Goal: Task Accomplishment & Management: Complete application form

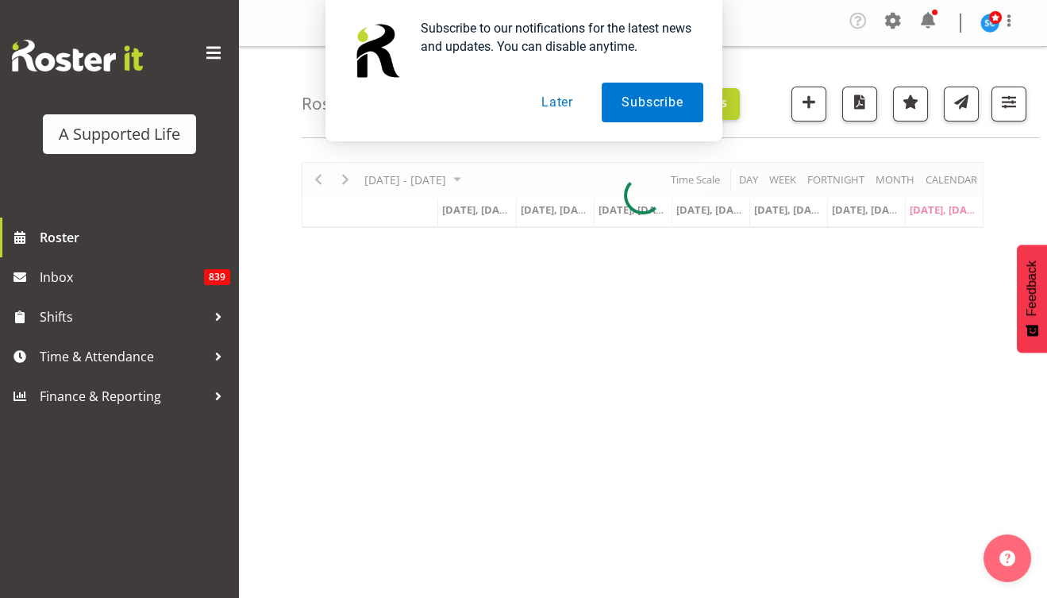
click at [561, 102] on button "Later" at bounding box center [556, 103] width 71 height 40
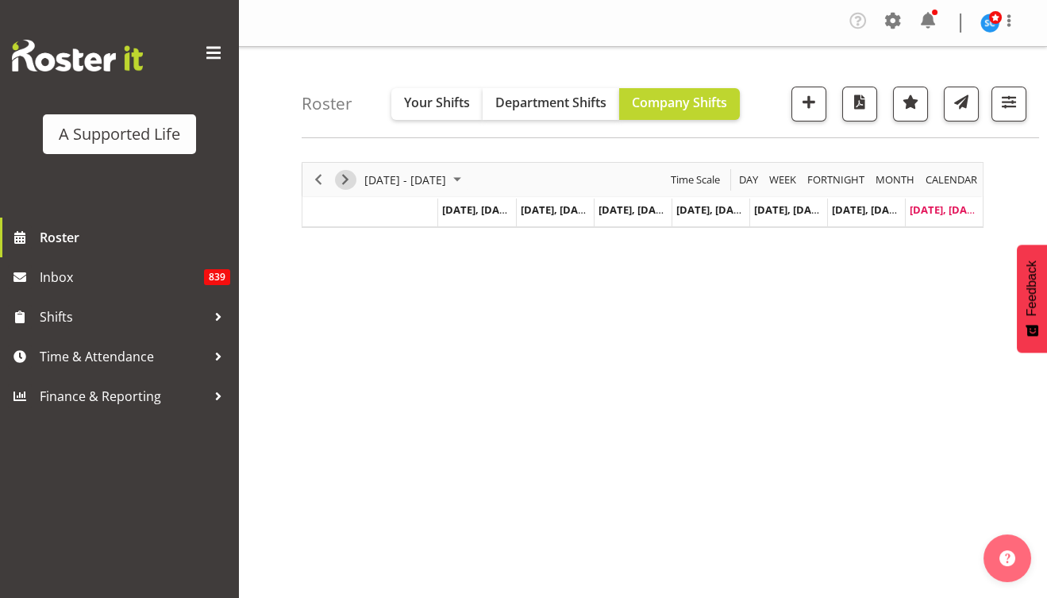
click at [349, 179] on span "Next" at bounding box center [345, 180] width 19 height 20
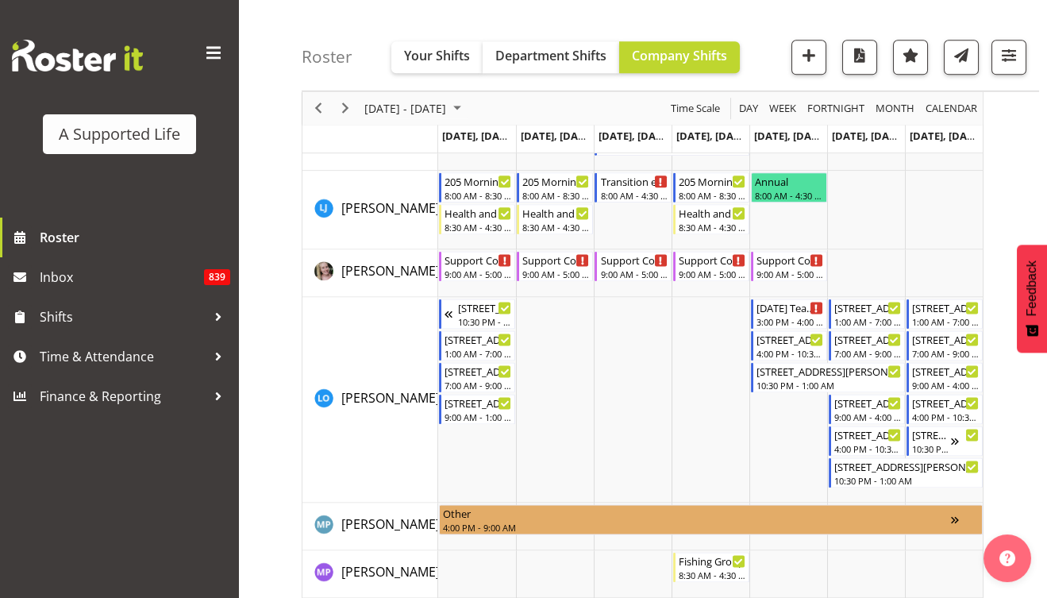
scroll to position [5660, 0]
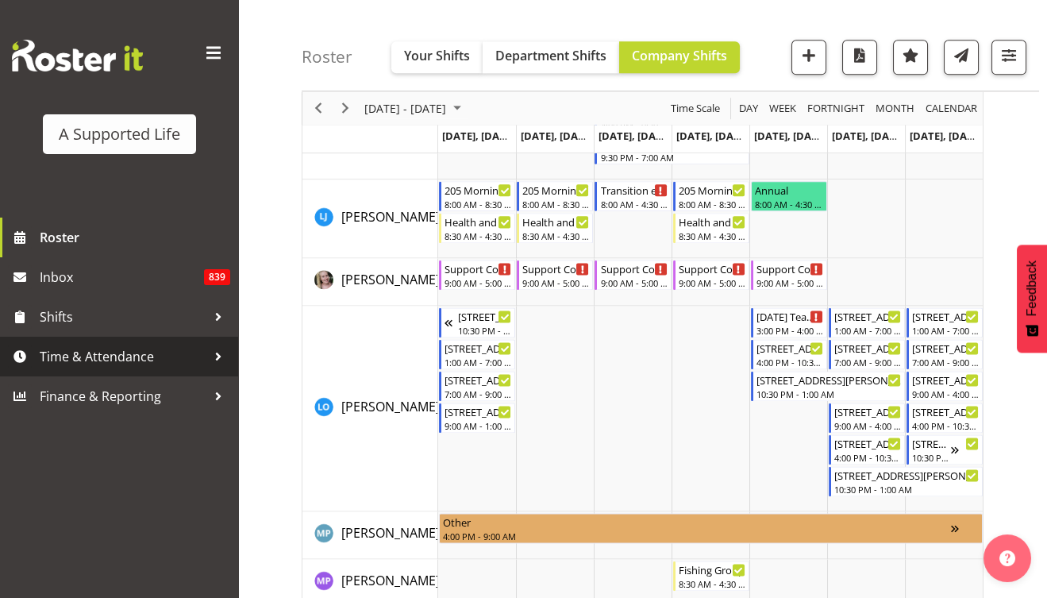
click at [99, 359] on span "Time & Attendance" at bounding box center [123, 356] width 167 height 24
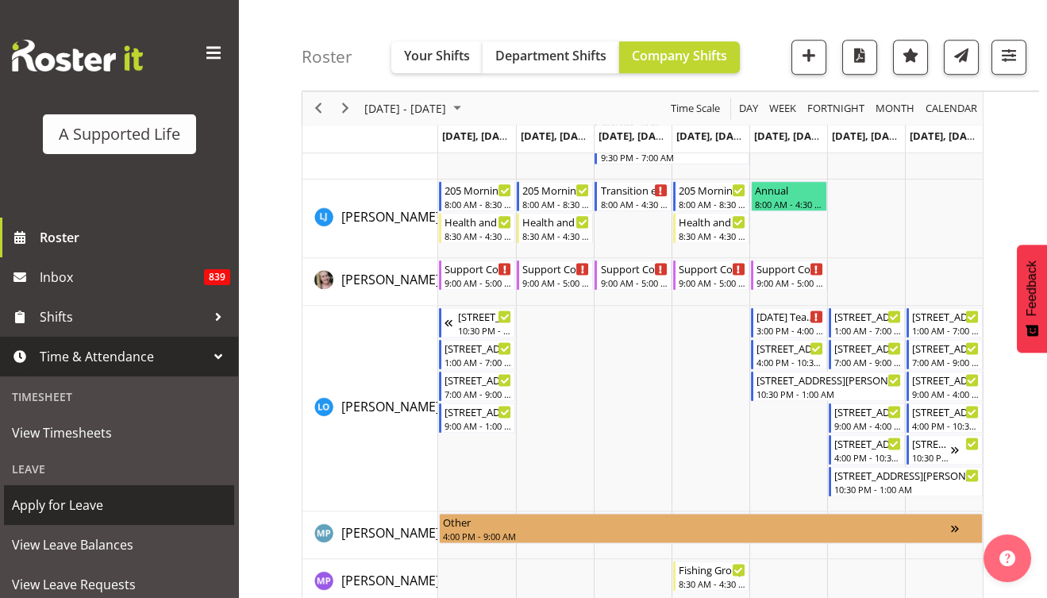
click at [98, 511] on span "Apply for Leave" at bounding box center [119, 505] width 214 height 24
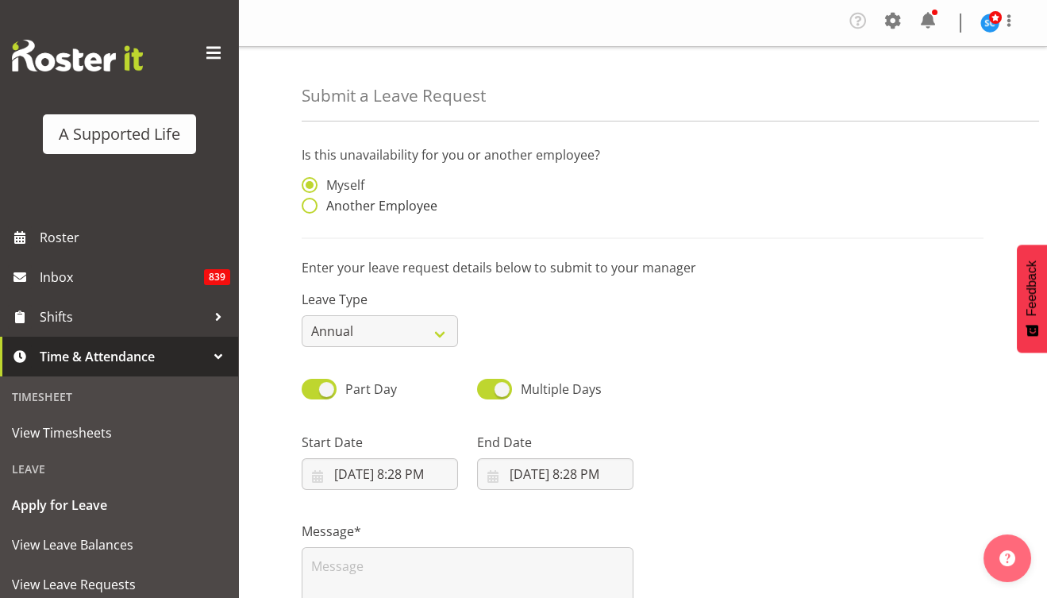
click at [381, 211] on span "Another Employee" at bounding box center [377, 206] width 120 height 16
click at [312, 211] on input "Another Employee" at bounding box center [307, 206] width 10 height 10
radio input "true"
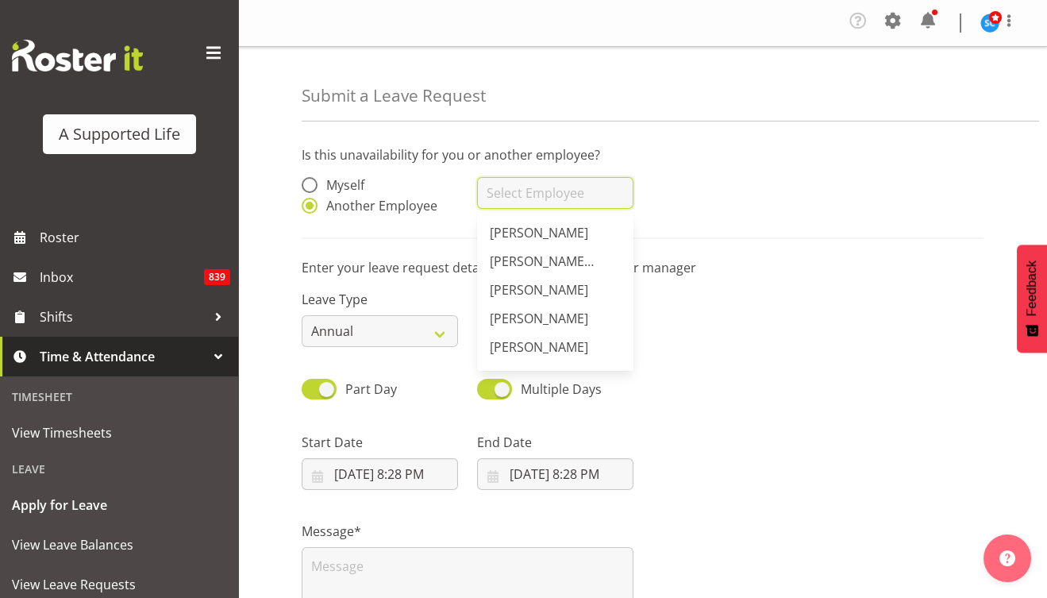
click at [542, 185] on input "text" at bounding box center [555, 193] width 156 height 32
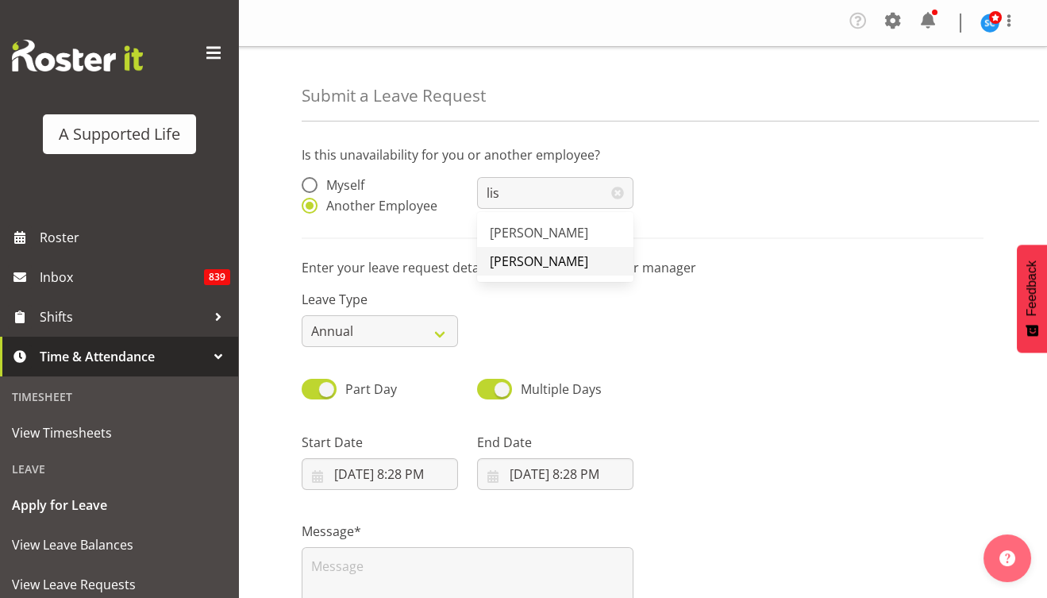
click at [542, 255] on span "[PERSON_NAME]" at bounding box center [539, 260] width 98 height 17
type input "[PERSON_NAME]"
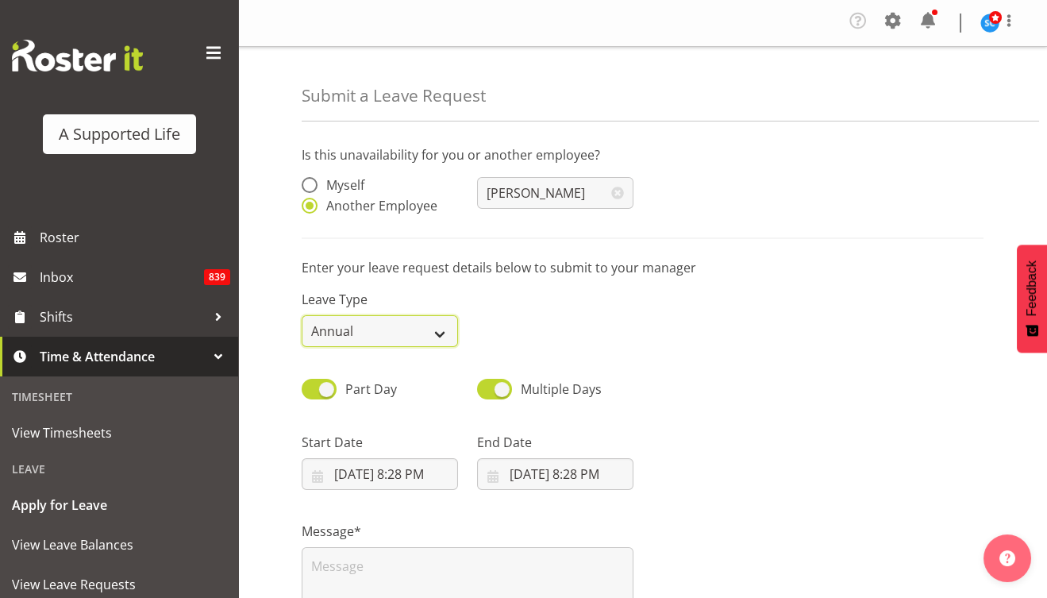
click at [443, 333] on select "Annual Sick Bereavement Domestic Violence Parental Jury Service Day In Lieu Oth…" at bounding box center [380, 331] width 156 height 32
select select "Sick"
click at [302, 315] on select "Annual Sick Bereavement Domestic Violence Parental Jury Service Day In Lieu Oth…" at bounding box center [380, 331] width 156 height 32
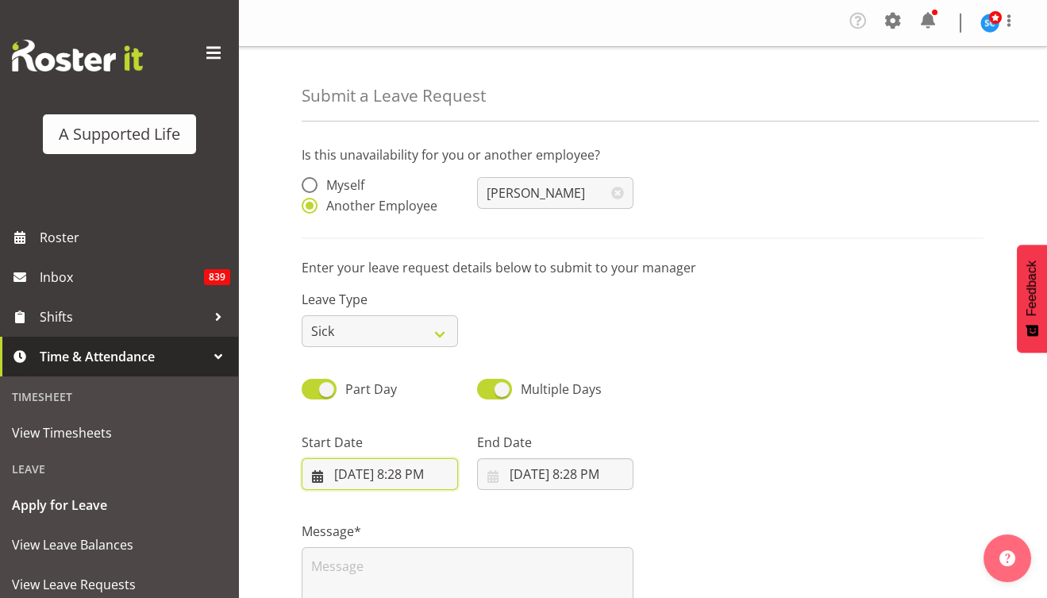
click at [445, 472] on input "8/31/2025, 8:28 PM" at bounding box center [380, 474] width 156 height 32
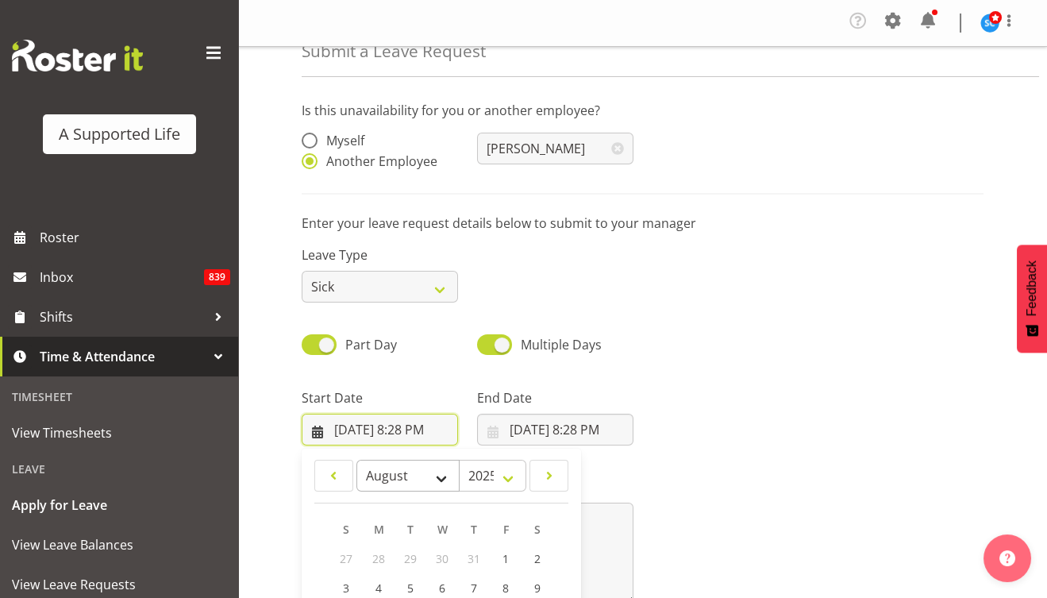
scroll to position [44, 0]
click at [443, 477] on select "January February March April May June July August September October November De…" at bounding box center [408, 476] width 104 height 32
select select "8"
click at [356, 460] on select "January February March April May June July August September October November De…" at bounding box center [408, 476] width 104 height 32
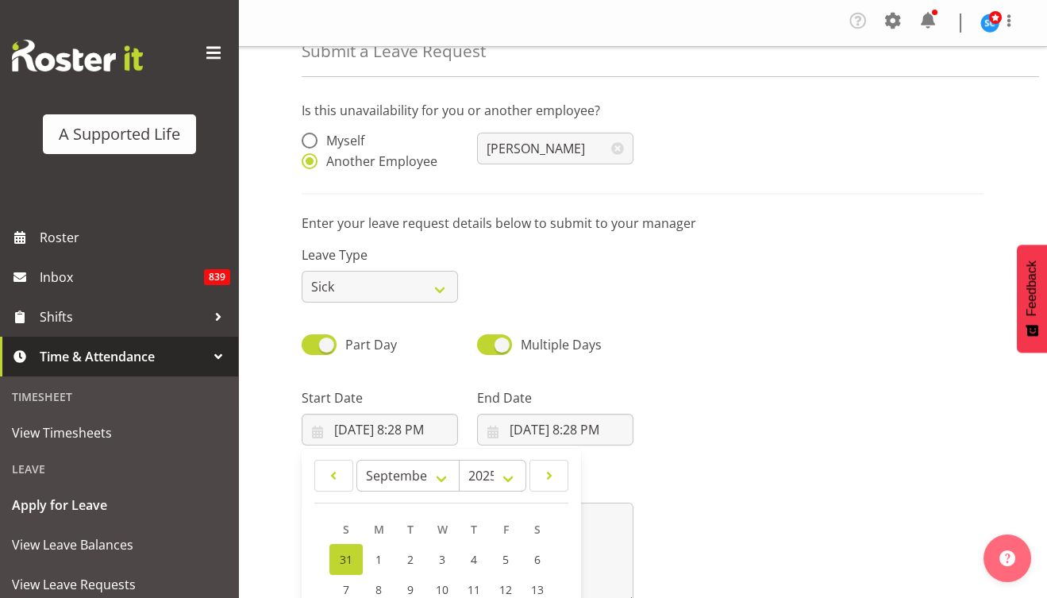
scroll to position [217, 0]
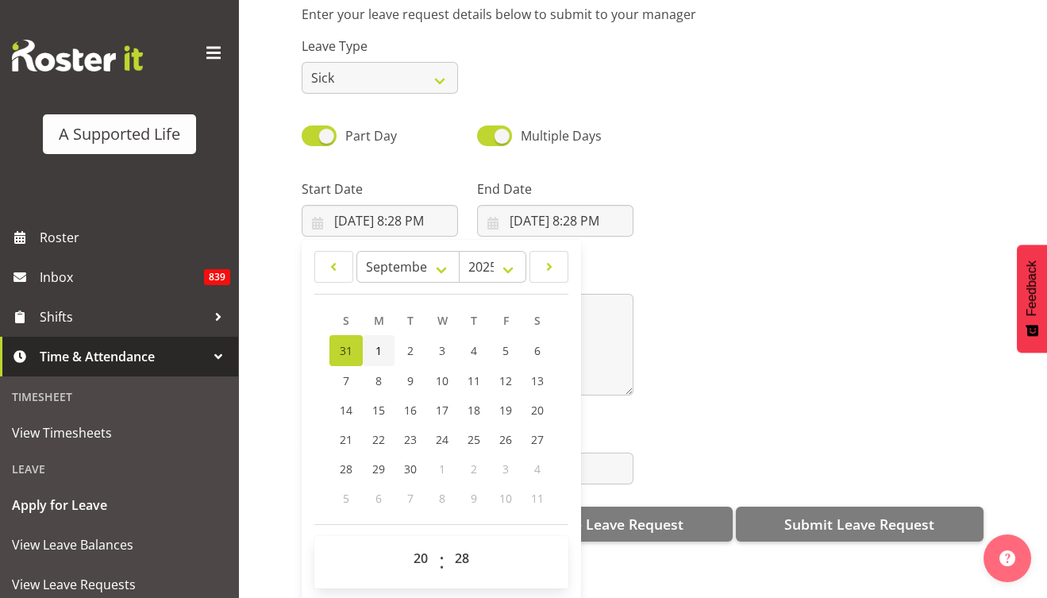
click at [385, 340] on link "1" at bounding box center [379, 350] width 32 height 31
type input "9/1/2025, 8:28 PM"
click at [410, 213] on input "9/1/2025, 8:28 PM" at bounding box center [380, 221] width 156 height 32
click at [423, 547] on select "00 01 02 03 04 05 06 07 08 09 10 11 12 13 14 15 16 17 18 19 20 21 22 23" at bounding box center [423, 558] width 36 height 32
select select "9"
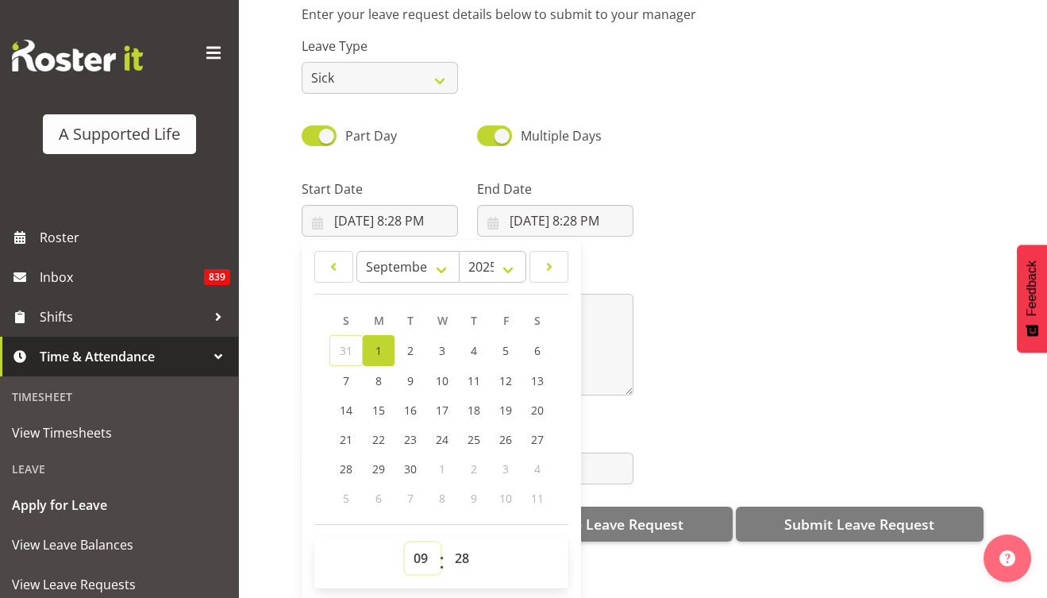
click at [405, 542] on select "00 01 02 03 04 05 06 07 08 09 10 11 12 13 14 15 16 17 18 19 20 21 22 23" at bounding box center [423, 558] width 36 height 32
type input "9/1/2025, 9:28 AM"
click at [466, 543] on select "00 01 02 03 04 05 06 07 08 09 10 11 12 13 14 15 16 17 18 19 20 21 22 23 24 25 2…" at bounding box center [464, 558] width 36 height 32
select select "0"
click at [446, 542] on select "00 01 02 03 04 05 06 07 08 09 10 11 12 13 14 15 16 17 18 19 20 21 22 23 24 25 2…" at bounding box center [464, 558] width 36 height 32
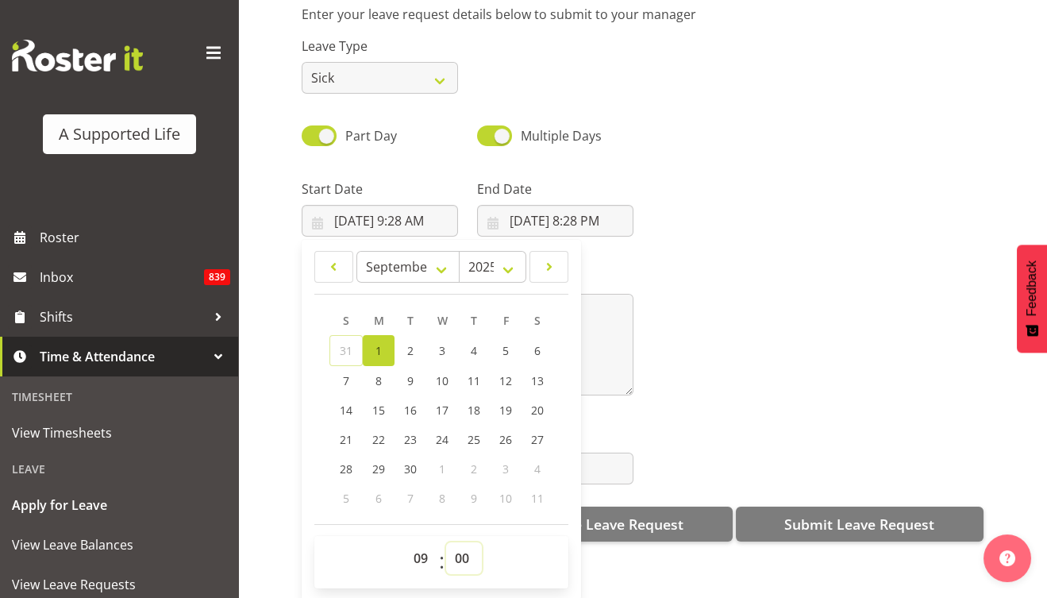
type input "9/1/2025, 9:00 AM"
click at [542, 210] on input "8/31/2025, 8:28 PM" at bounding box center [555, 221] width 156 height 32
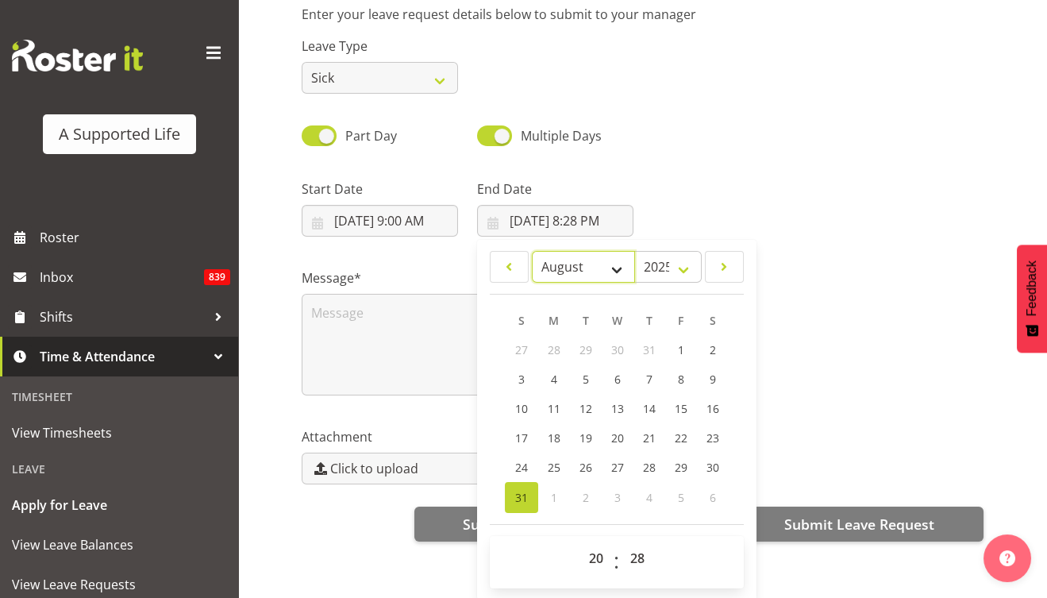
click at [621, 264] on select "January February March April May June July August September October November De…" at bounding box center [584, 267] width 104 height 32
select select "8"
click at [532, 251] on select "January February March April May June July August September October November De…" at bounding box center [584, 267] width 104 height 32
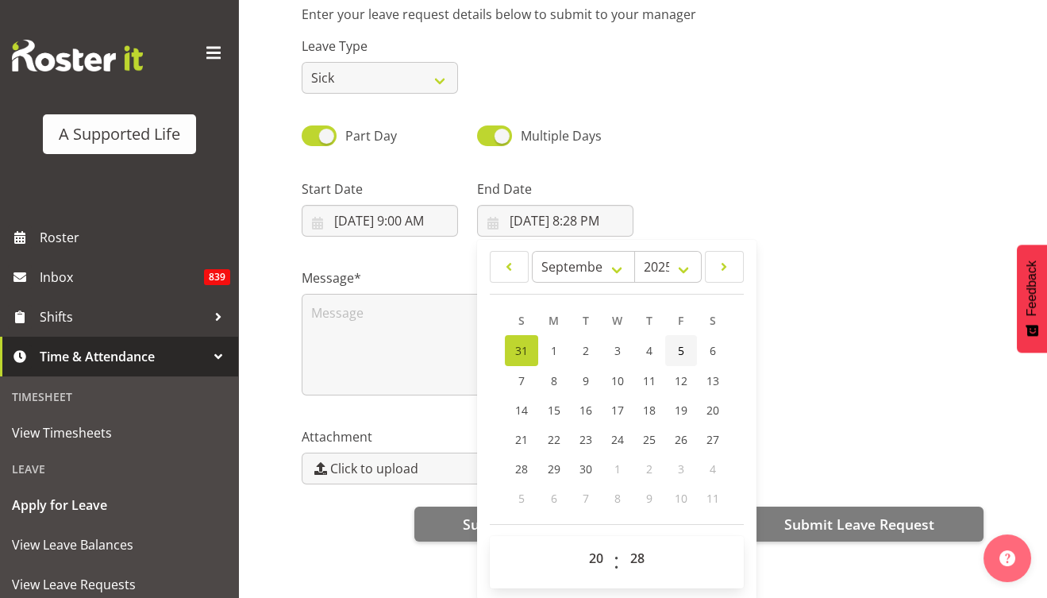
click at [678, 343] on span "5" at bounding box center [681, 350] width 6 height 15
type input "9/5/2025, 8:28 PM"
click at [594, 548] on select "00 01 02 03 04 05 06 07 08 09 10 11 12 13 14 15 16 17 18 19 20 21 22 23" at bounding box center [598, 558] width 36 height 32
select select "17"
click at [580, 542] on select "00 01 02 03 04 05 06 07 08 09 10 11 12 13 14 15 16 17 18 19 20 21 22 23" at bounding box center [598, 558] width 36 height 32
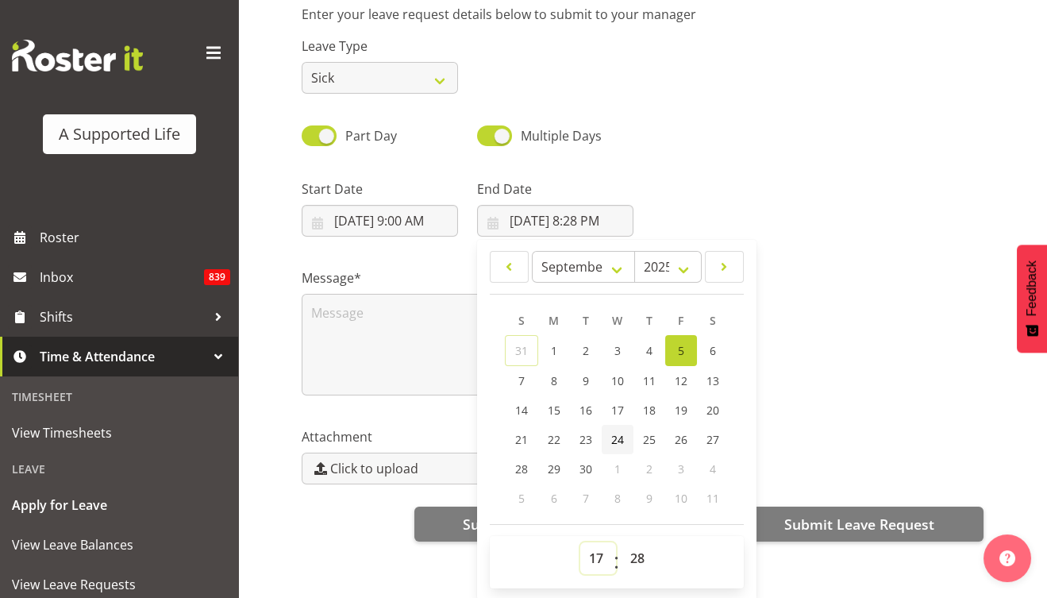
type input "9/5/2025, 5:28 PM"
click at [637, 544] on select "00 01 02 03 04 05 06 07 08 09 10 11 12 13 14 15 16 17 18 19 20 21 22 23 24 25 2…" at bounding box center [639, 558] width 36 height 32
select select "0"
click at [621, 542] on select "00 01 02 03 04 05 06 07 08 09 10 11 12 13 14 15 16 17 18 19 20 21 22 23 24 25 2…" at bounding box center [639, 558] width 36 height 32
type input "9/5/2025, 5:00 PM"
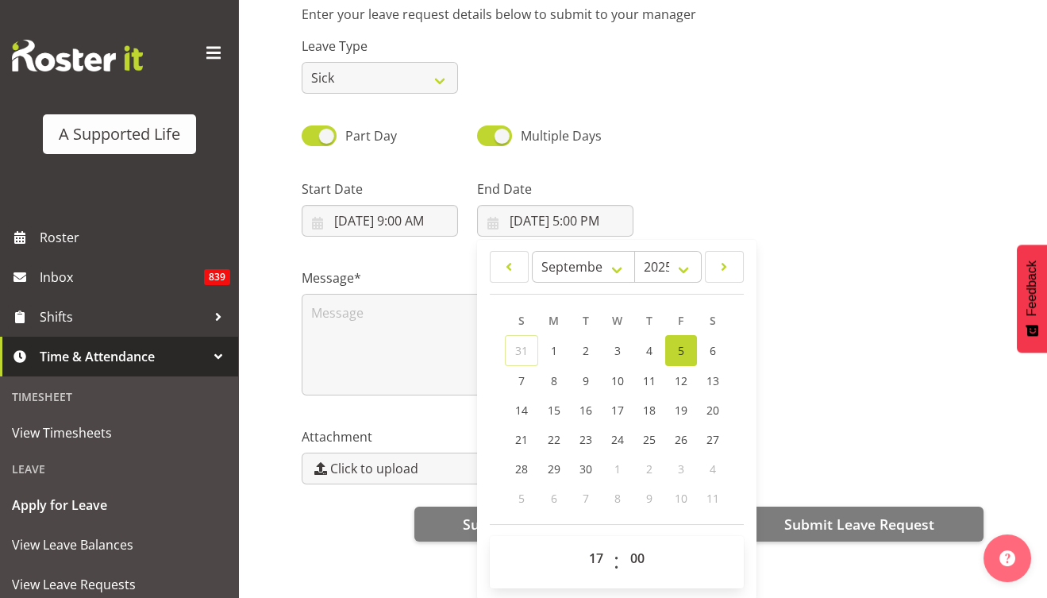
click at [708, 454] on div "4" at bounding box center [713, 468] width 32 height 29
click at [814, 437] on div "Attachment Click to upload" at bounding box center [642, 449] width 701 height 89
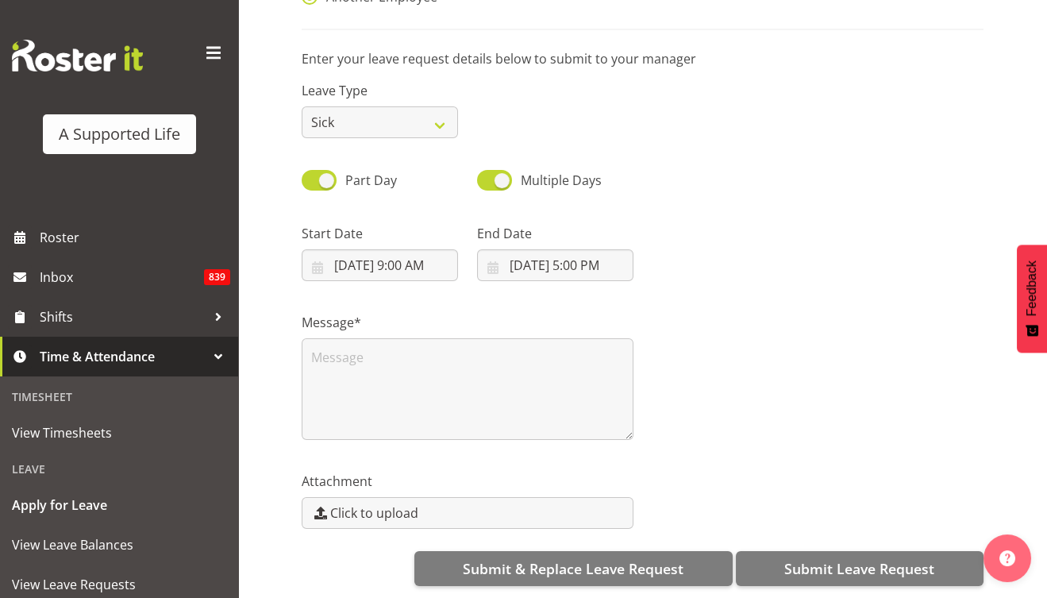
scroll to position [0, 0]
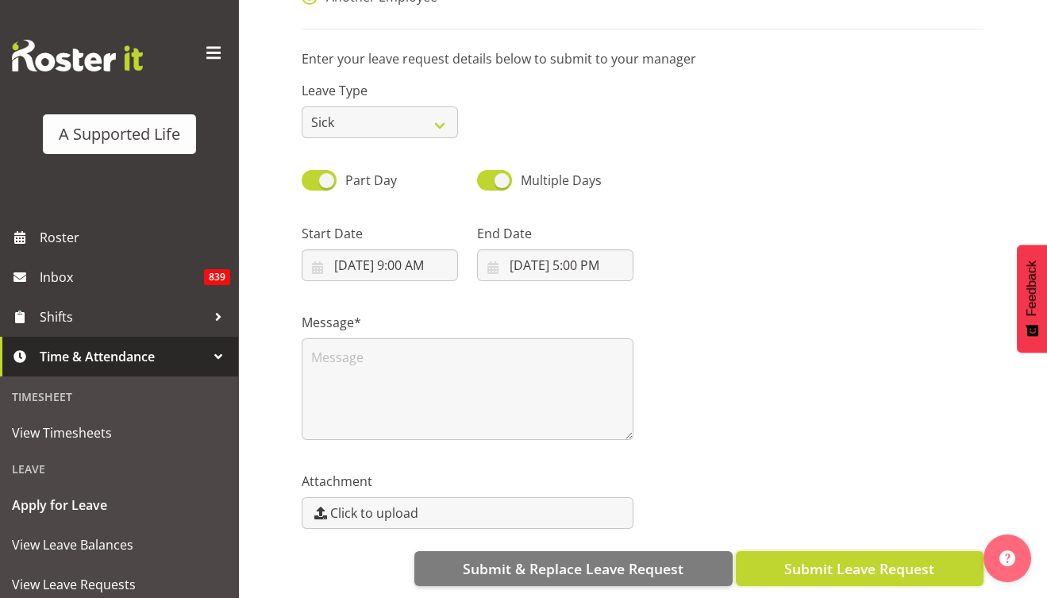
click at [813, 564] on span "Submit Leave Request" at bounding box center [859, 568] width 150 height 21
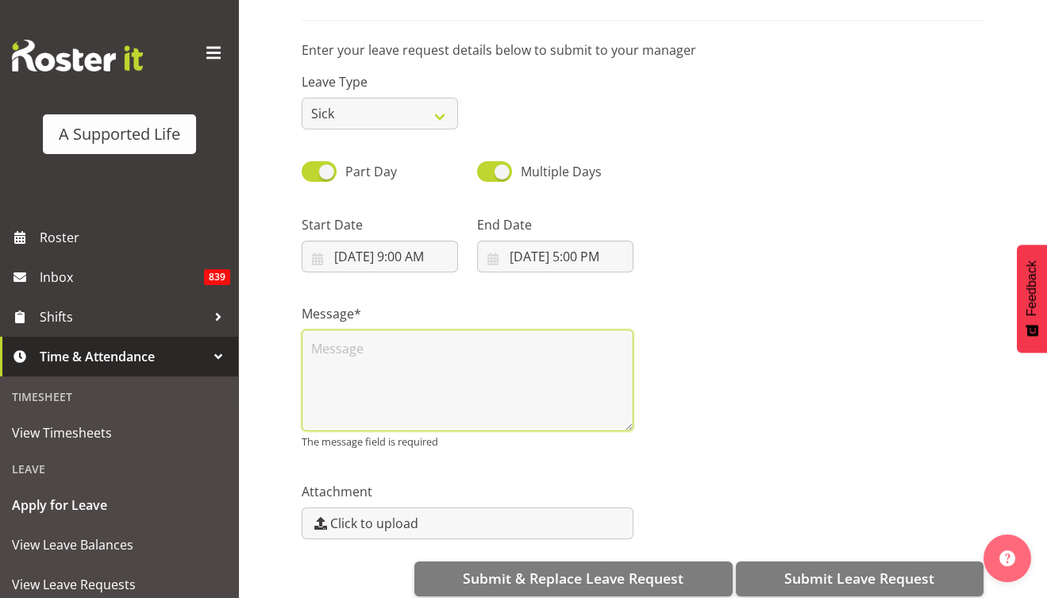
click at [468, 365] on textarea at bounding box center [468, 380] width 332 height 102
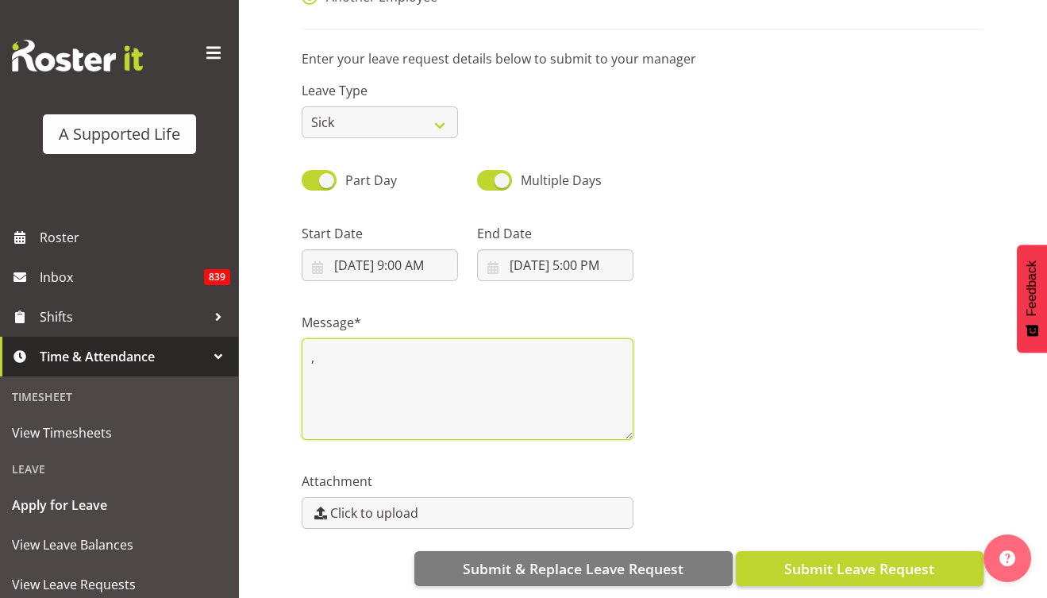
type textarea ","
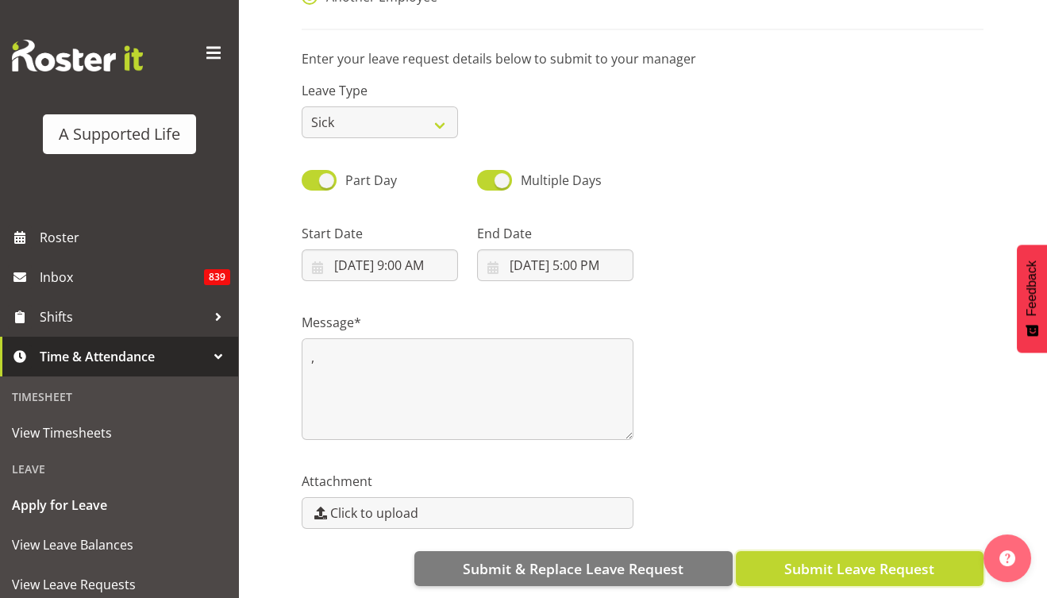
click at [861, 563] on span "Submit Leave Request" at bounding box center [859, 568] width 150 height 21
